Goal: Task Accomplishment & Management: Manage account settings

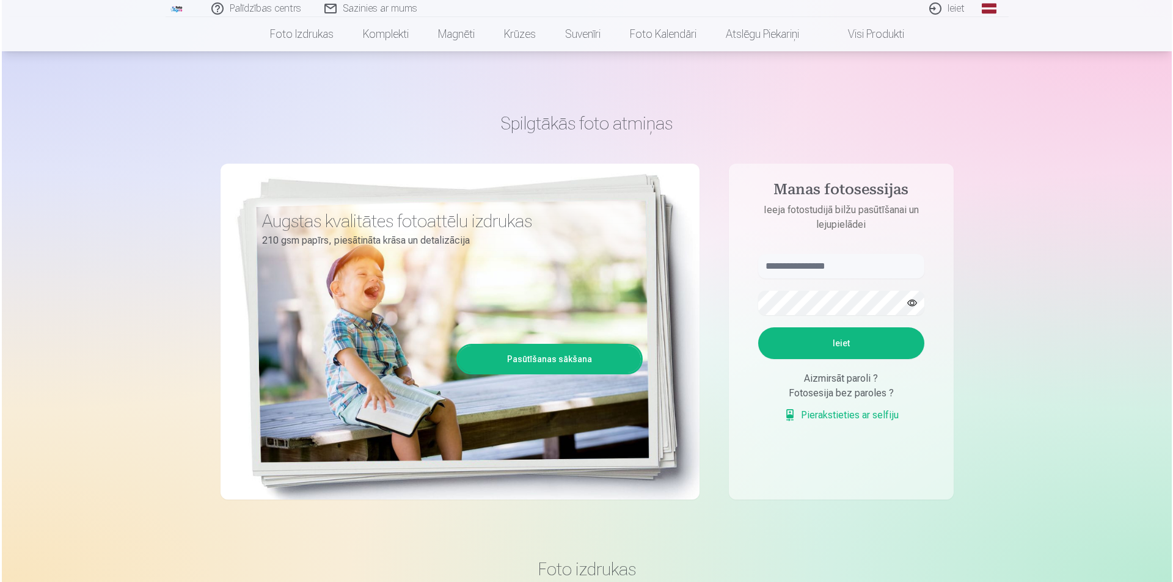
scroll to position [509, 0]
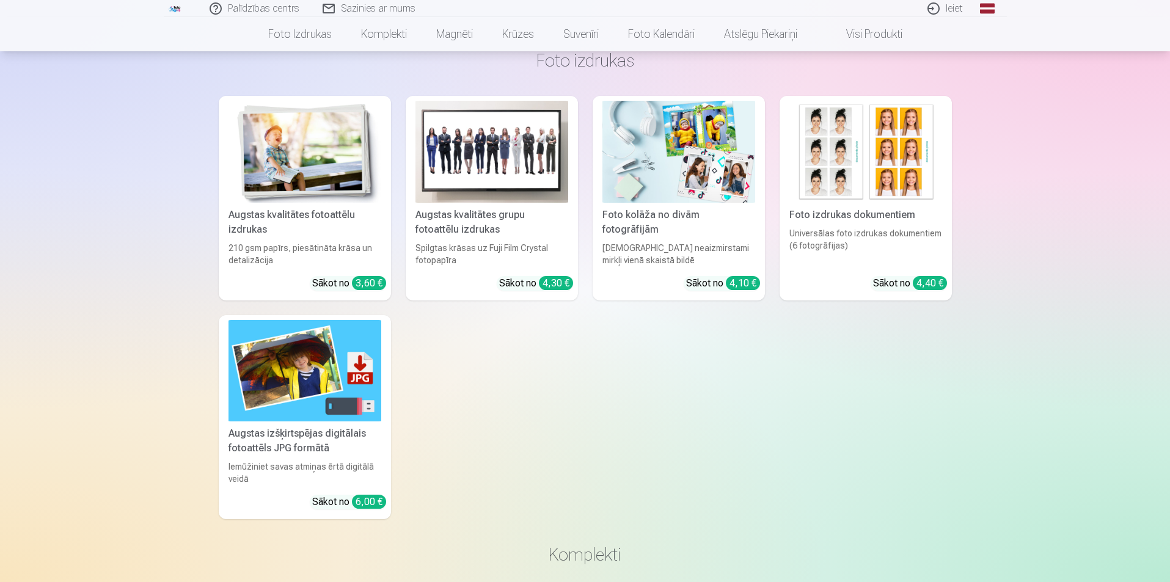
click at [952, 5] on link "Ieiet" at bounding box center [945, 8] width 59 height 17
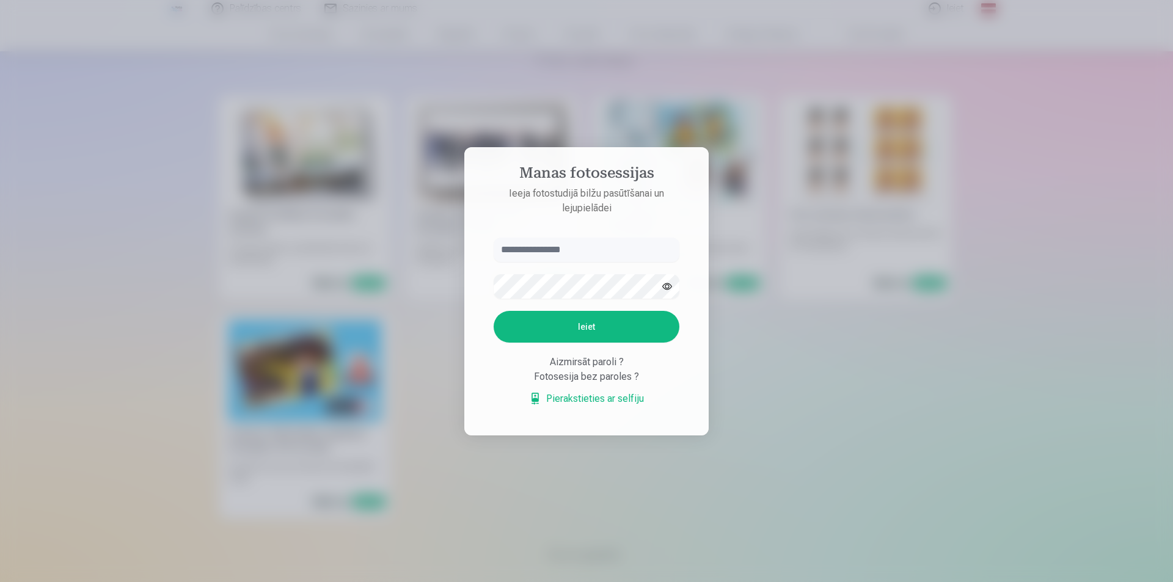
click at [1130, 352] on div at bounding box center [586, 291] width 1173 height 582
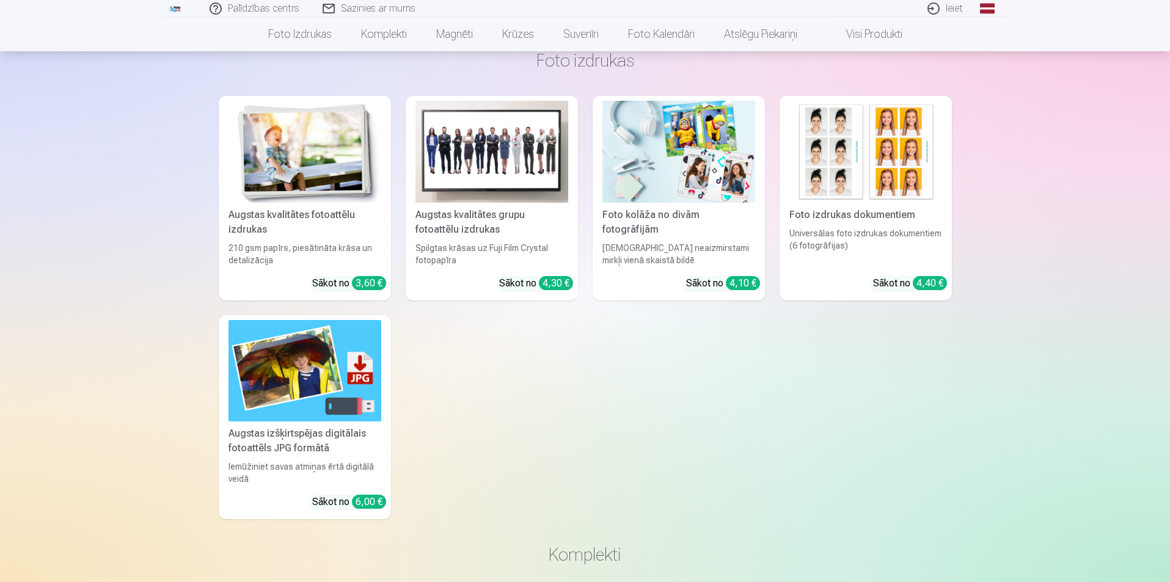
click at [958, 10] on link "Ieiet" at bounding box center [945, 8] width 59 height 17
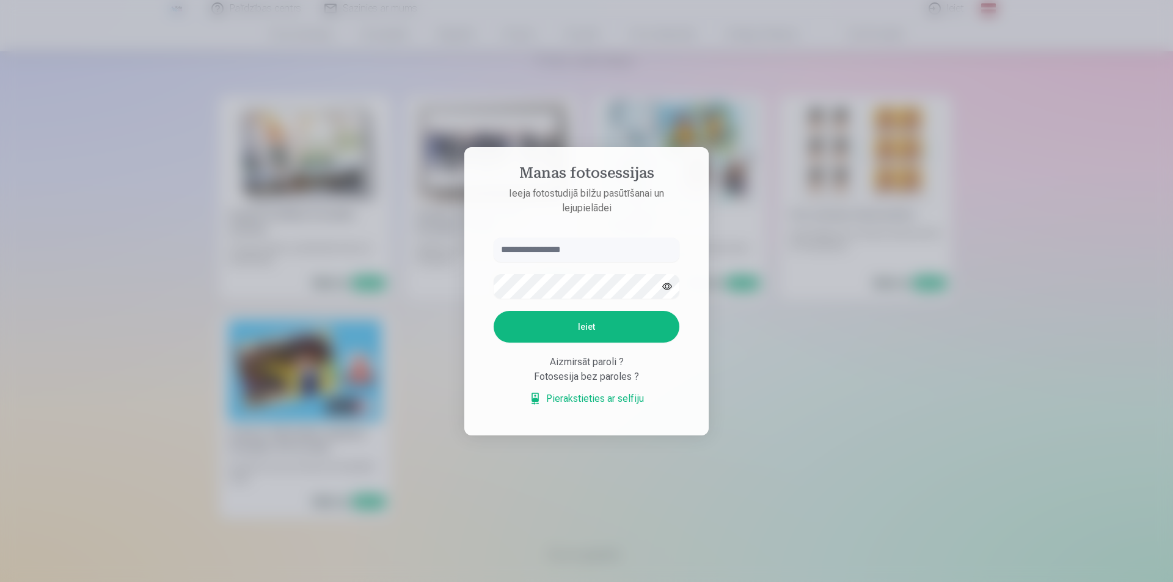
type input "*"
type input "**********"
click at [630, 319] on button "Ieiet" at bounding box center [587, 327] width 186 height 32
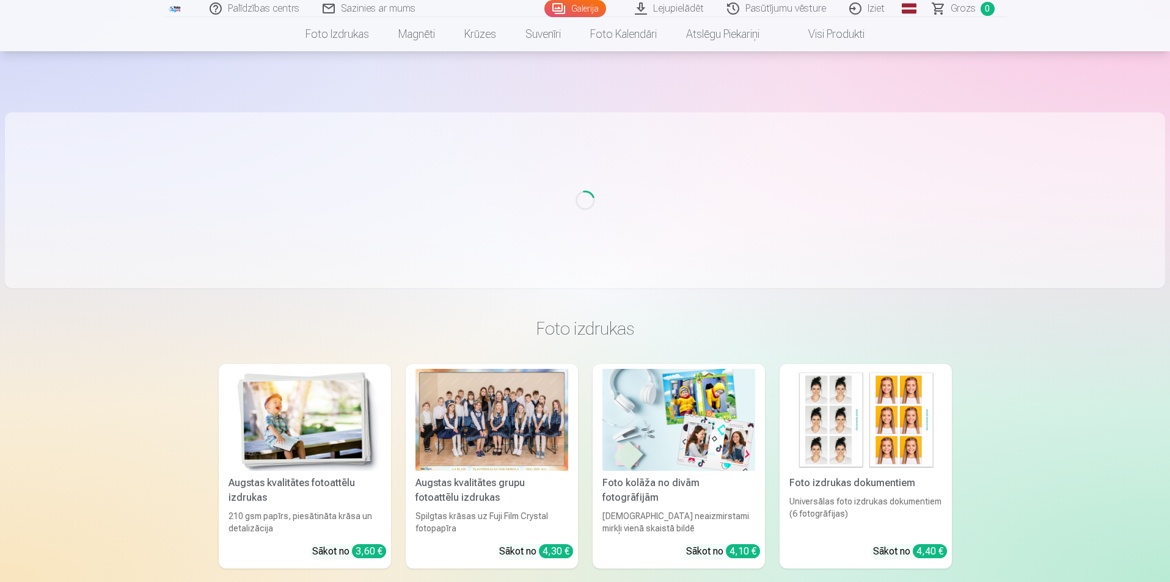
scroll to position [495, 0]
